Goal: Navigation & Orientation: Find specific page/section

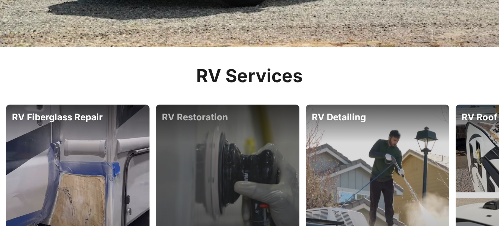
scroll to position [337, 0]
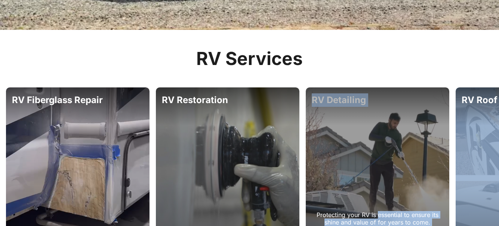
drag, startPoint x: 426, startPoint y: 142, endPoint x: 323, endPoint y: 134, distance: 102.8
click at [323, 134] on div "From minor scratches to substantial damage to your fiberglass, we can repair it…" at bounding box center [249, 189] width 499 height 203
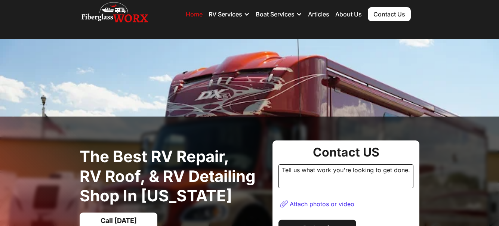
scroll to position [0, 0]
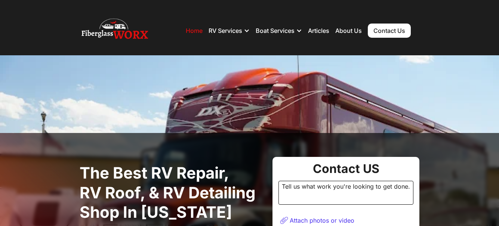
click at [188, 30] on link "Home" at bounding box center [194, 30] width 17 height 7
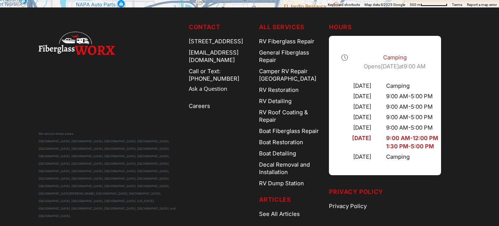
scroll to position [2482, 0]
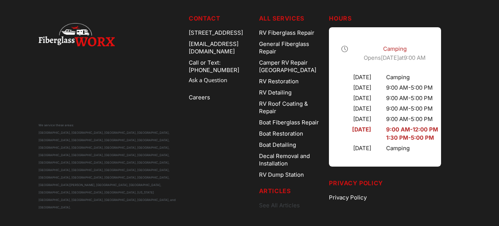
click at [285, 207] on link "See All Articles" at bounding box center [291, 205] width 64 height 11
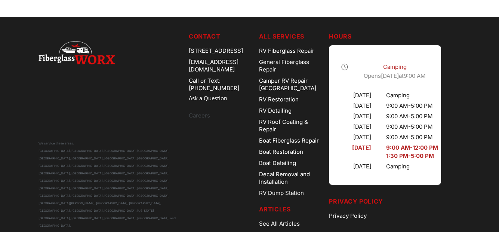
scroll to position [449, 0]
